Goal: Find specific page/section: Find specific page/section

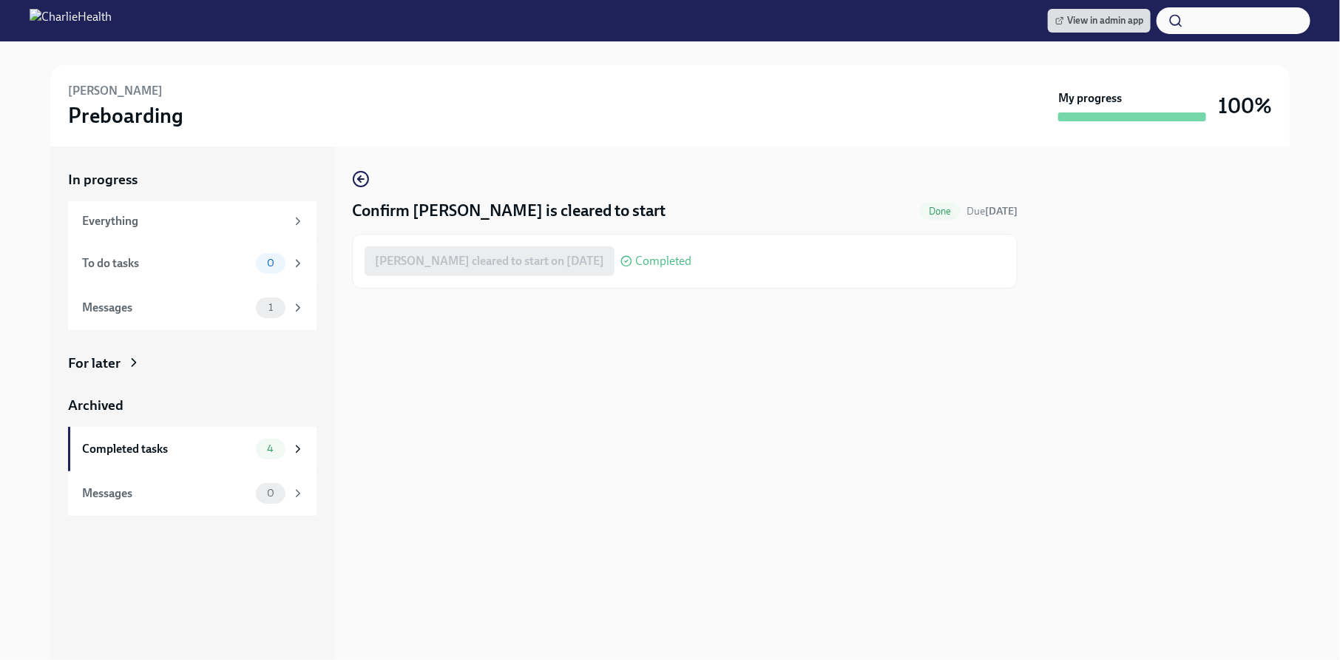
click at [715, 53] on div at bounding box center [670, 53] width 1293 height 24
click at [698, 364] on div "Confirm [PERSON_NAME] is cleared to start Done Due [DATE] [PERSON_NAME] cleared…" at bounding box center [685, 402] width 666 height 513
click at [1115, 9] on link "View in admin app" at bounding box center [1099, 21] width 103 height 24
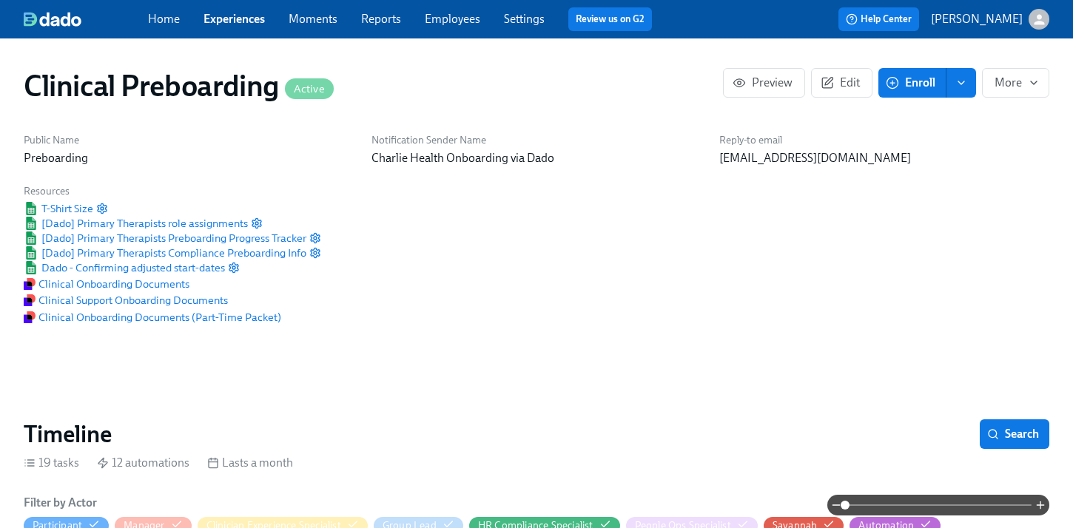
click at [452, 32] on div "Home Experiences Moments Reports Employees Settings Review us on G2 Help Center…" at bounding box center [536, 19] width 1073 height 38
click at [453, 16] on link "Employees" at bounding box center [452, 19] width 55 height 14
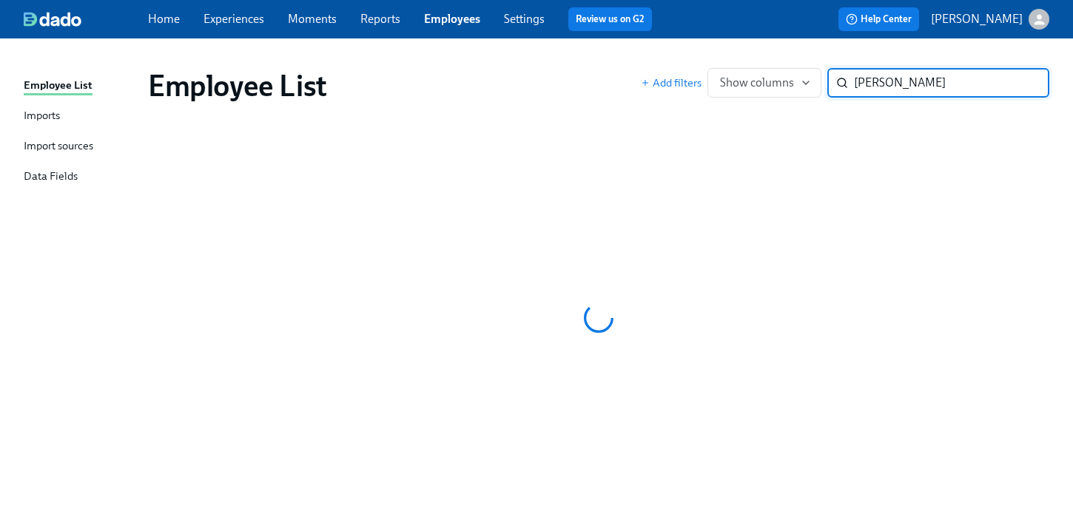
type input "SAVON"
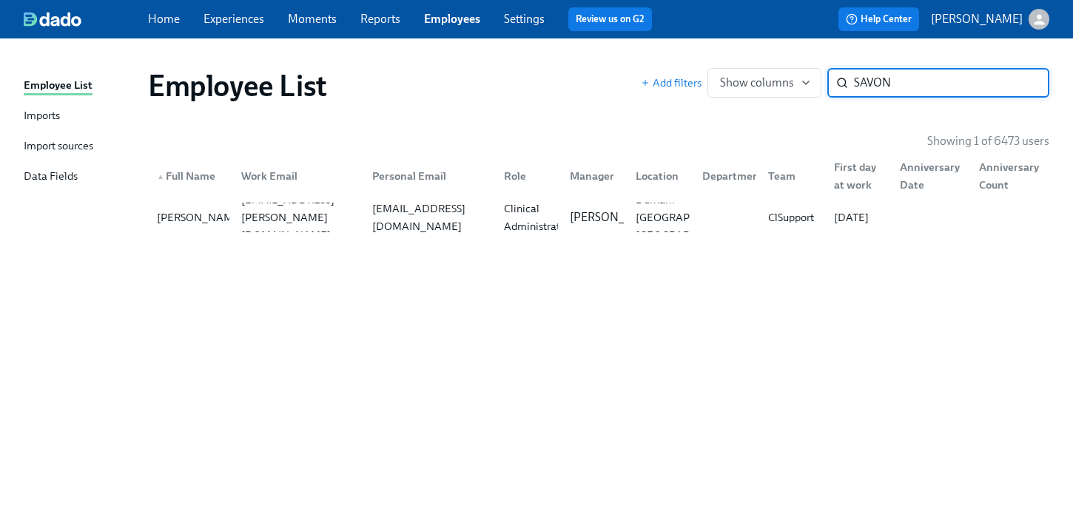
click at [531, 220] on div "Clinical Administrator" at bounding box center [537, 218] width 78 height 36
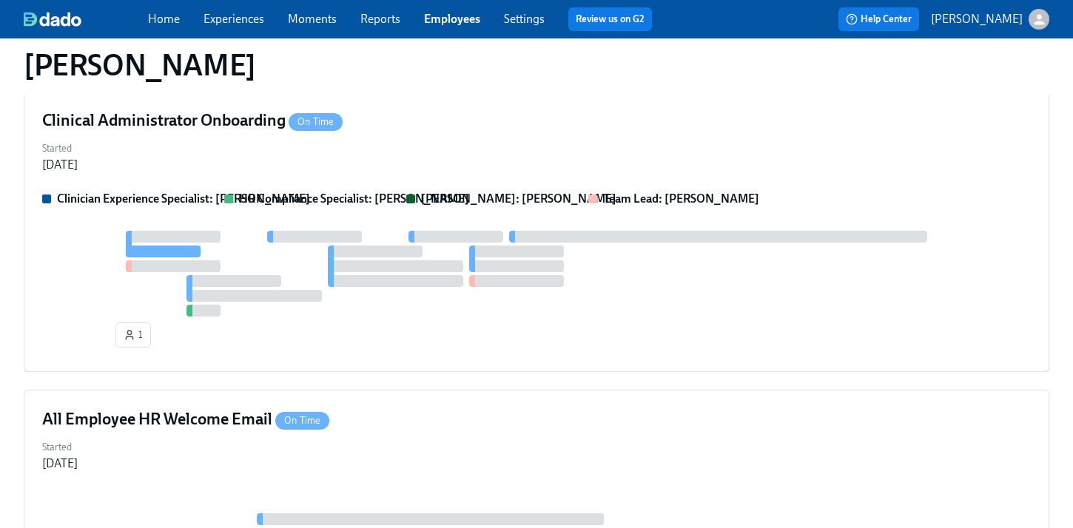
scroll to position [164, 0]
